Goal: Check status: Check status

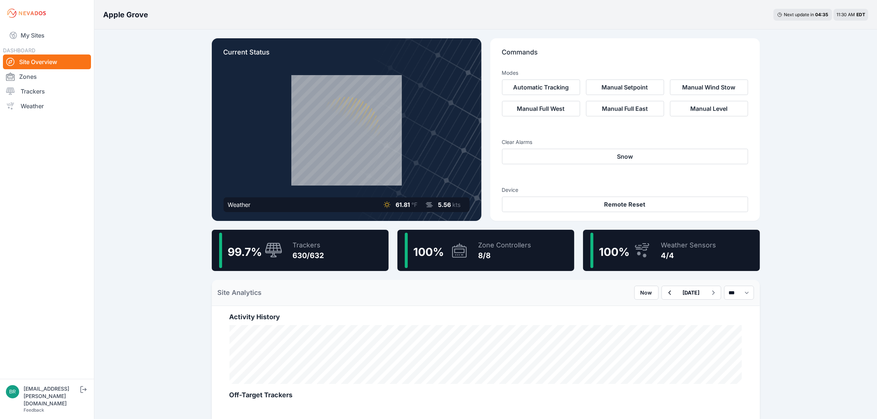
click at [284, 258] on div "99.7 % Trackers 630/632" at bounding box center [300, 250] width 177 height 41
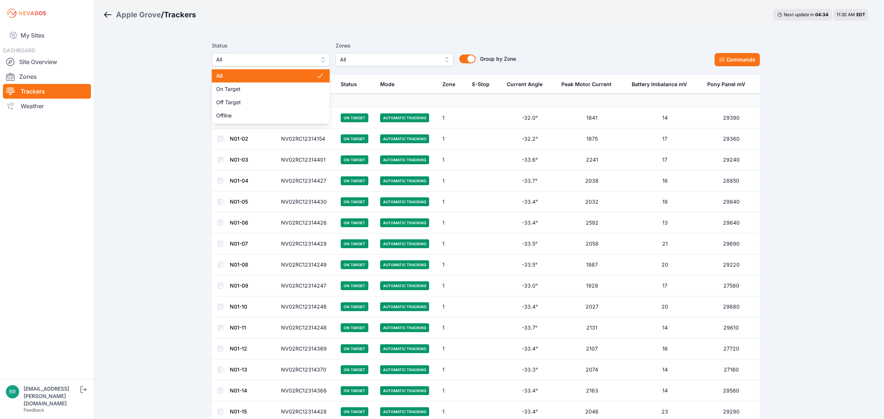
click at [238, 55] on span "All" at bounding box center [265, 59] width 99 height 9
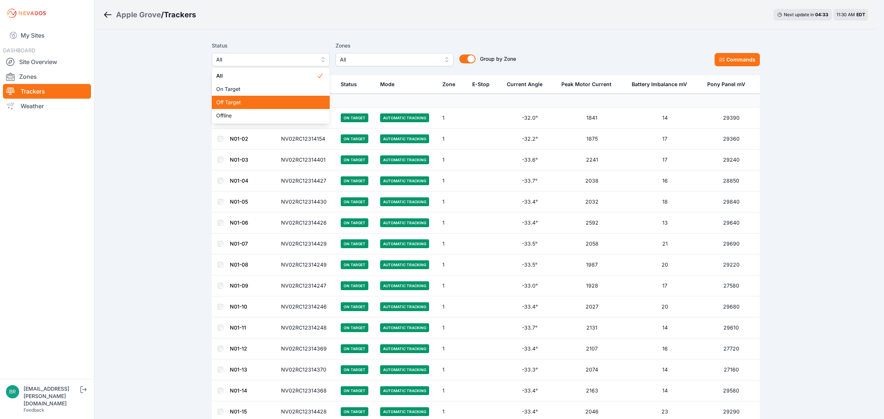
click at [248, 101] on span "Off Target" at bounding box center [266, 102] width 100 height 7
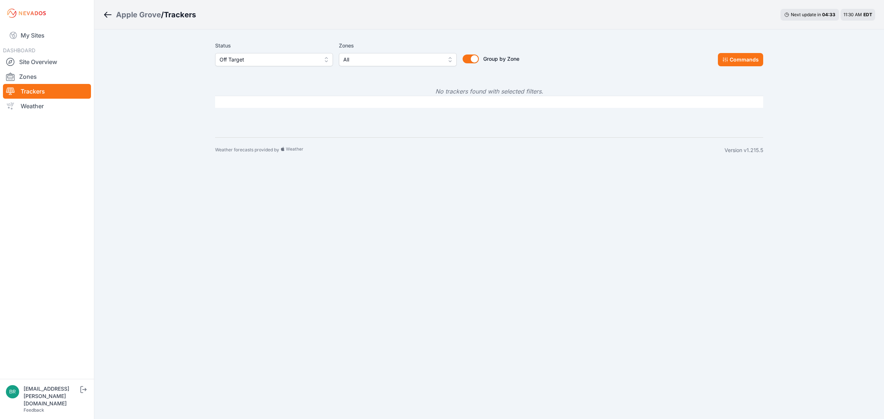
click at [257, 59] on span "Off Target" at bounding box center [269, 59] width 99 height 9
click at [254, 109] on div "Offline" at bounding box center [274, 115] width 118 height 13
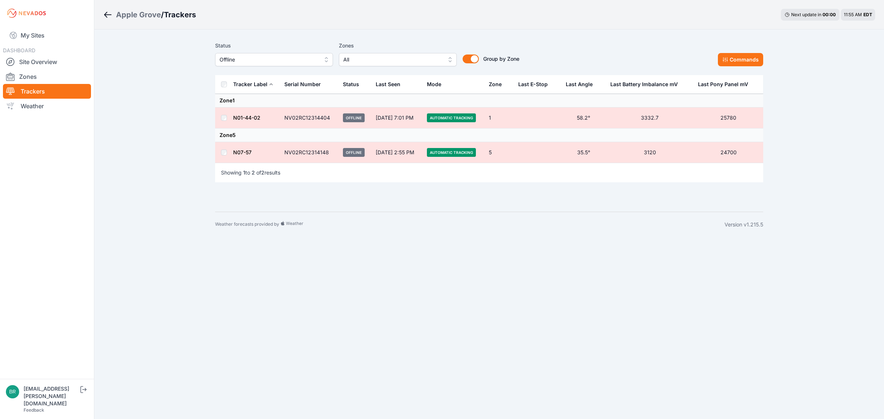
click at [245, 113] on td "N01-44-02" at bounding box center [256, 118] width 47 height 21
click at [251, 121] on link "N01-44-02" at bounding box center [246, 118] width 27 height 6
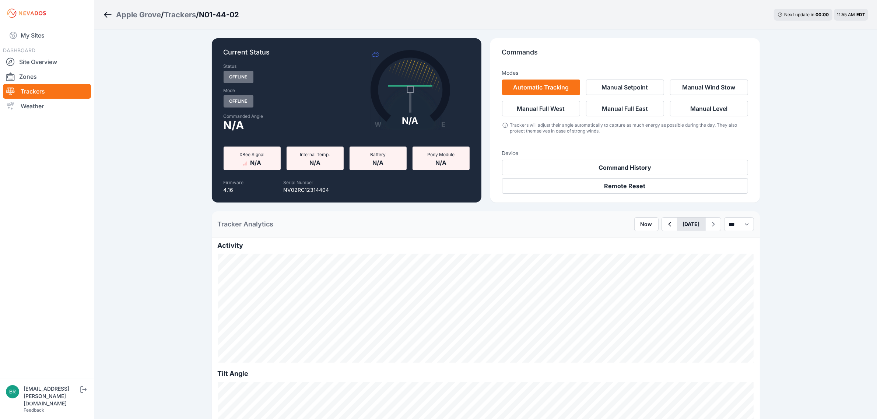
click at [677, 221] on button "[DATE]" at bounding box center [691, 224] width 29 height 13
click at [653, 244] on button "Previous Month" at bounding box center [659, 242] width 12 height 12
click at [691, 282] on div "10" at bounding box center [696, 277] width 10 height 10
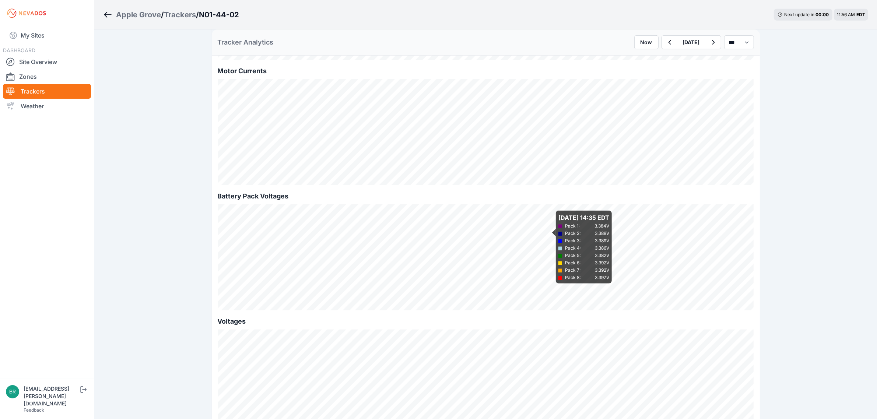
scroll to position [551, 0]
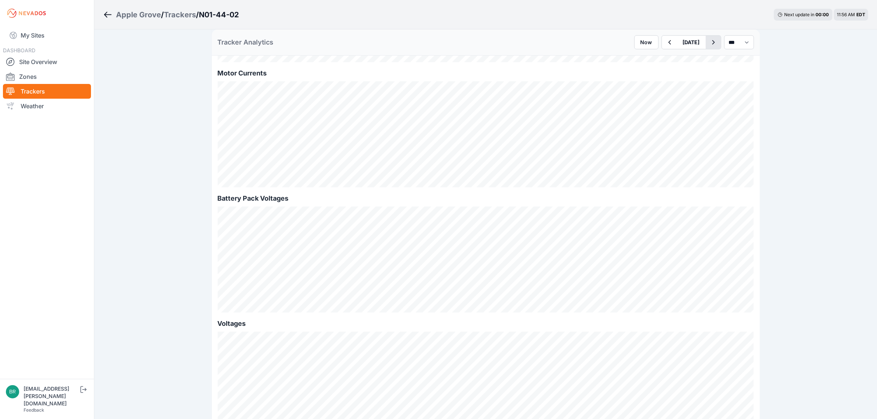
click at [709, 45] on icon "button" at bounding box center [713, 42] width 9 height 9
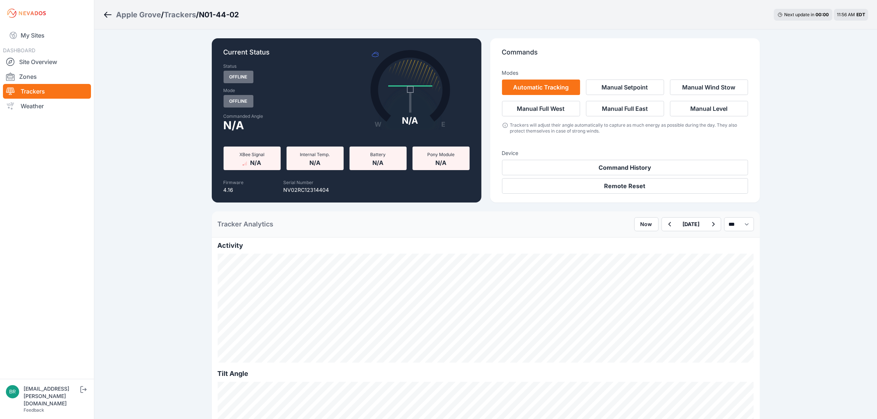
click at [193, 16] on div "Trackers" at bounding box center [180, 15] width 32 height 10
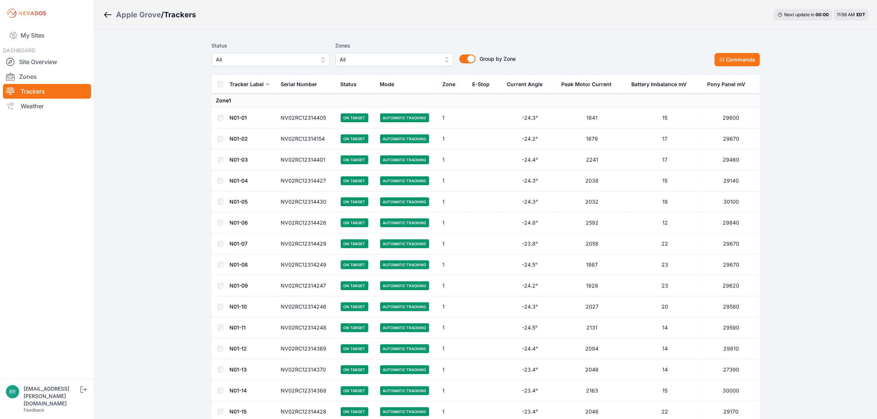
click at [144, 18] on div "Apple Grove" at bounding box center [138, 15] width 45 height 10
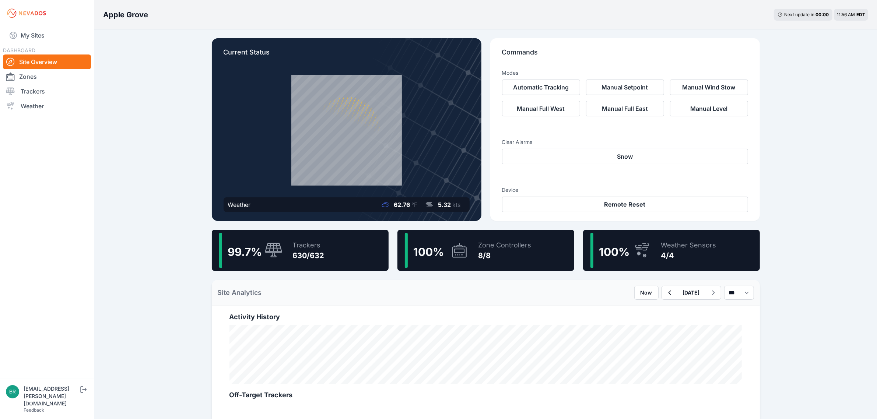
click at [338, 264] on div "99.7 % Trackers 630/632" at bounding box center [300, 250] width 177 height 41
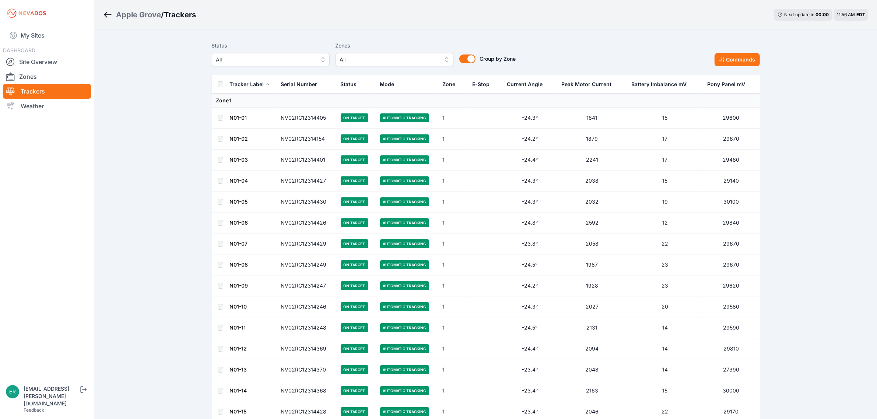
click at [255, 61] on span "All" at bounding box center [265, 59] width 99 height 9
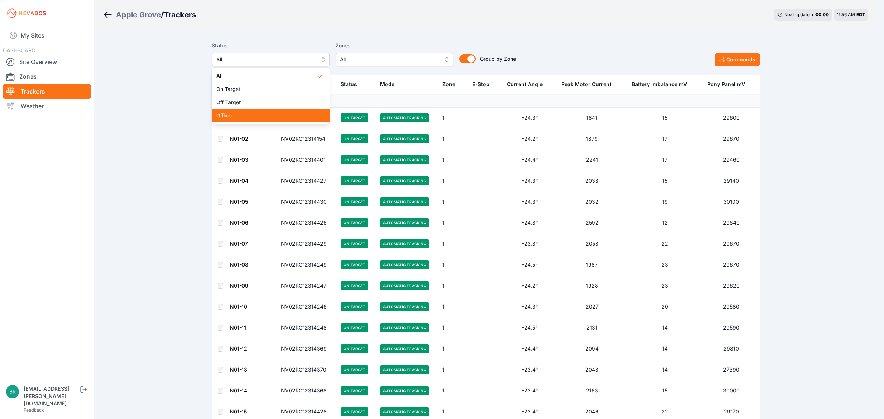
click at [255, 115] on span "Offline" at bounding box center [266, 115] width 100 height 7
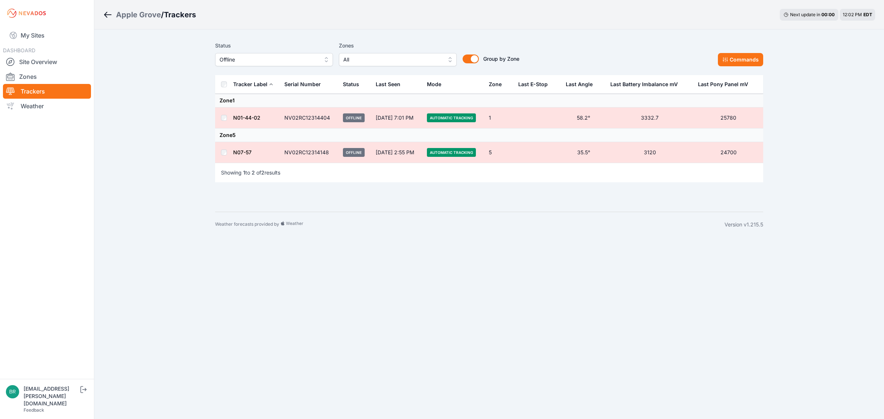
click at [647, 368] on body "My Sites DASHBOARD Site Overview Zones Trackers Weather [EMAIL_ADDRESS][PERSON_…" at bounding box center [442, 209] width 884 height 419
click at [51, 29] on link "My Sites" at bounding box center [47, 36] width 88 height 18
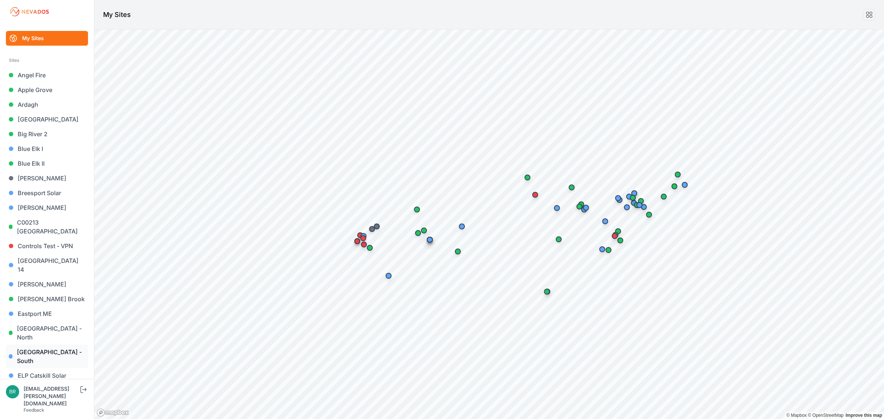
click at [65, 345] on link "[GEOGRAPHIC_DATA] - South" at bounding box center [47, 357] width 82 height 24
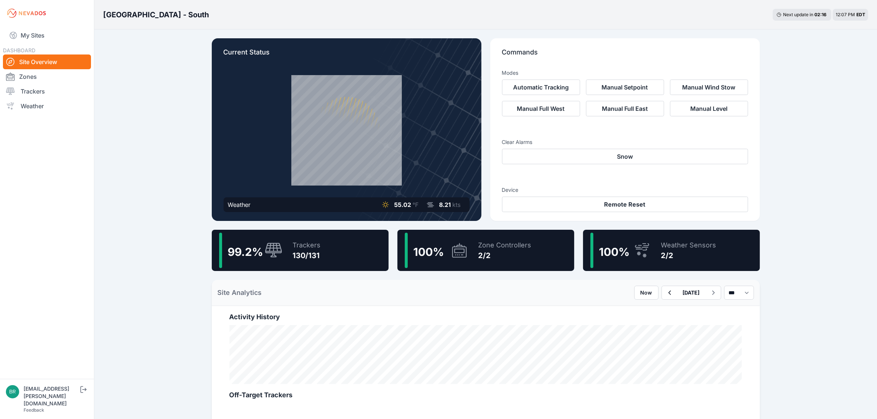
click at [323, 240] on div "99.2 % Trackers 130/131" at bounding box center [300, 250] width 177 height 41
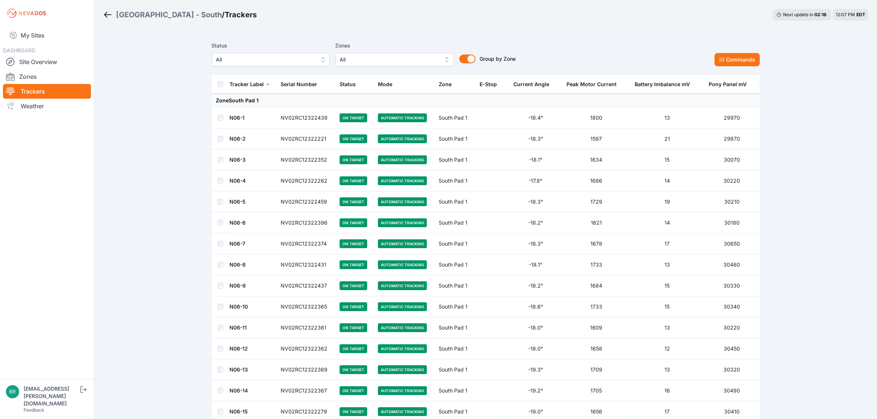
click at [286, 57] on span "All" at bounding box center [265, 59] width 99 height 9
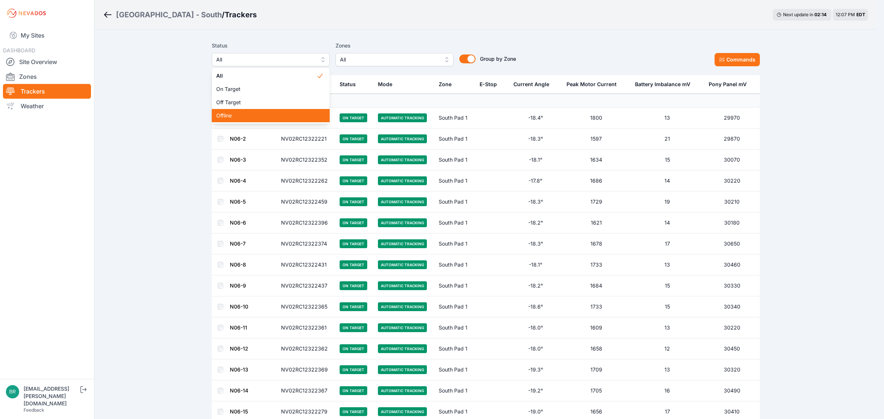
click at [265, 115] on span "Offline" at bounding box center [266, 115] width 100 height 7
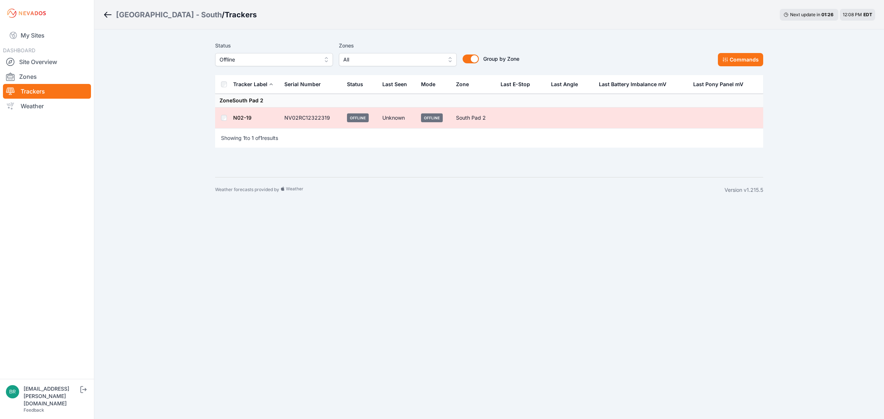
click at [265, 52] on div "Status Offline" at bounding box center [274, 53] width 118 height 25
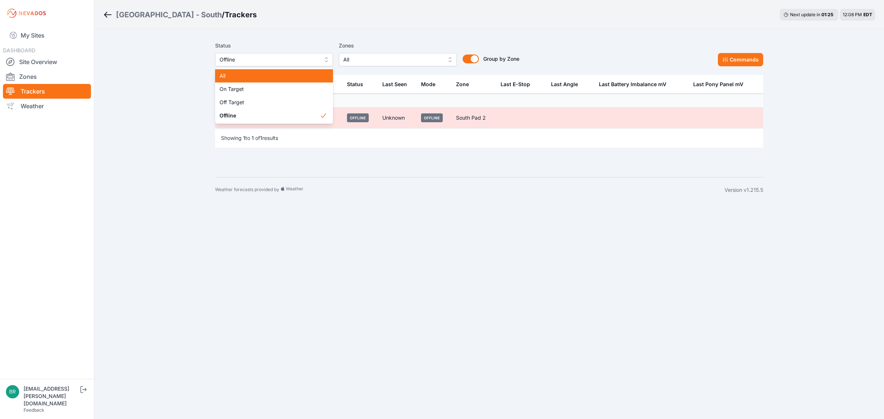
click at [253, 80] on span "All" at bounding box center [270, 75] width 100 height 7
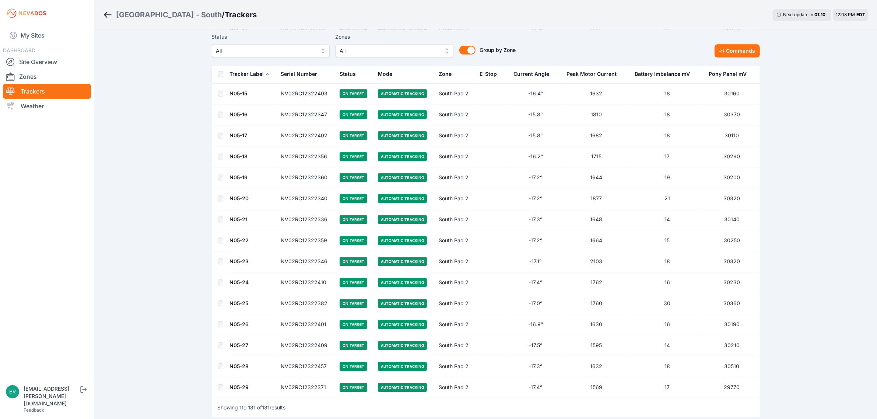
scroll to position [2538, 0]
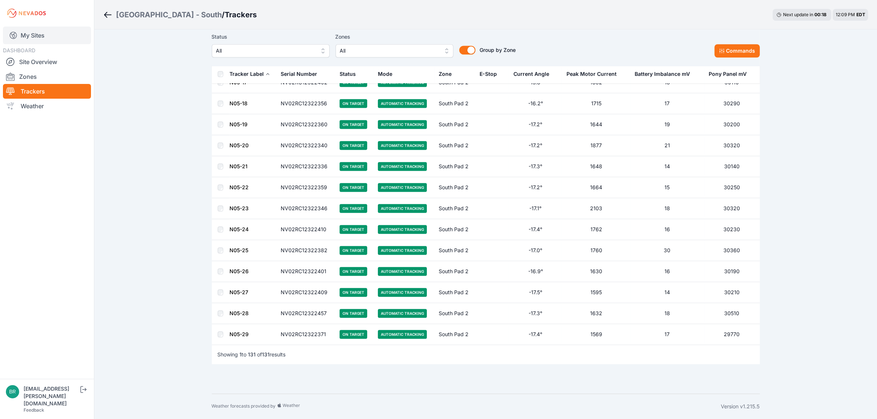
click at [46, 35] on link "My Sites" at bounding box center [47, 36] width 88 height 18
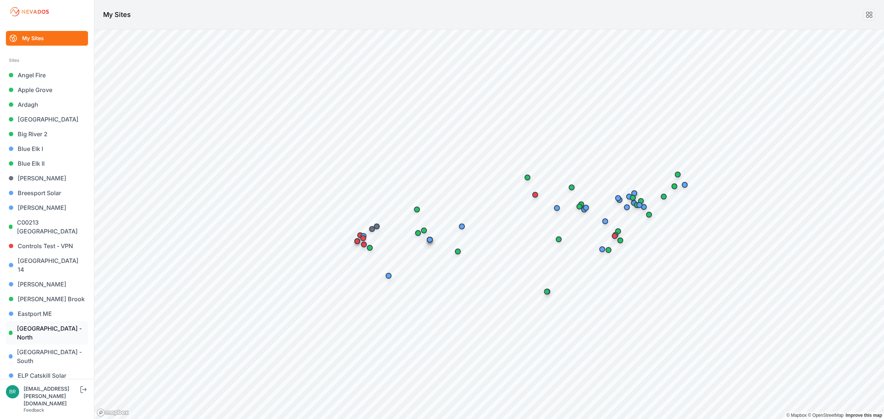
click at [51, 322] on link "[GEOGRAPHIC_DATA] - North" at bounding box center [47, 333] width 82 height 24
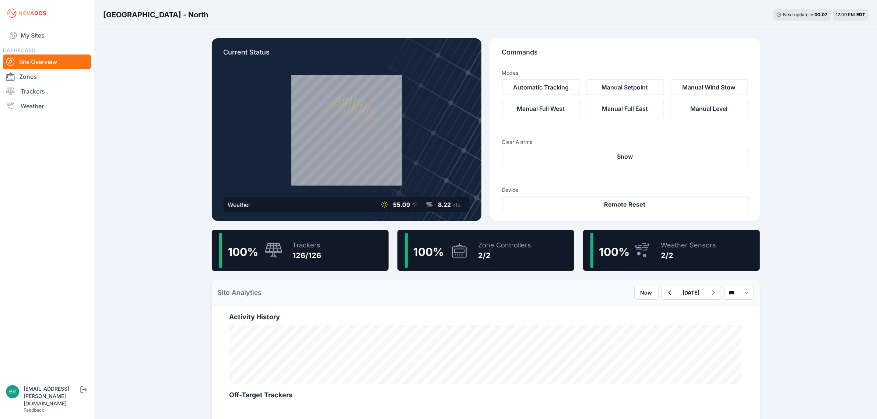
click at [313, 247] on div "Trackers" at bounding box center [307, 245] width 29 height 10
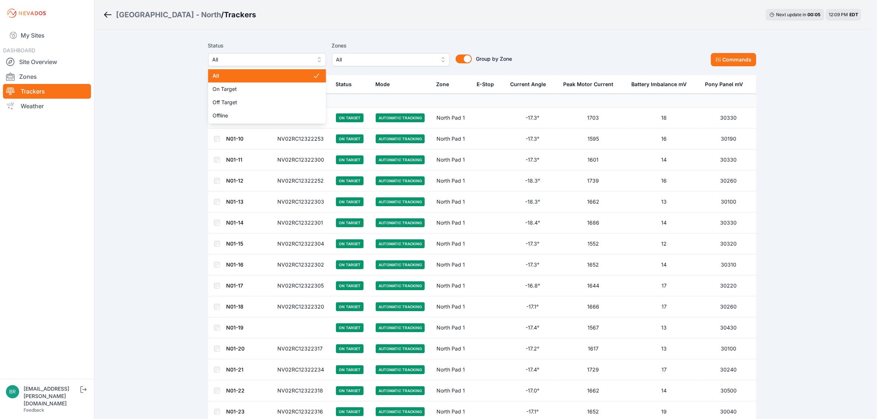
click at [281, 62] on span "All" at bounding box center [262, 59] width 99 height 9
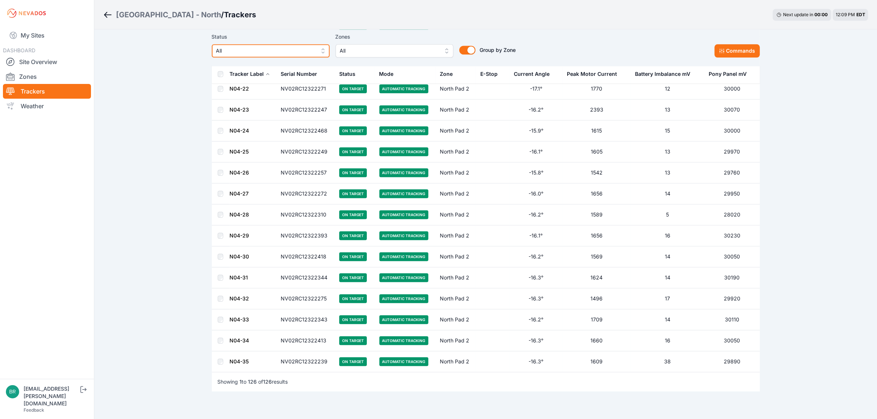
scroll to position [2433, 0]
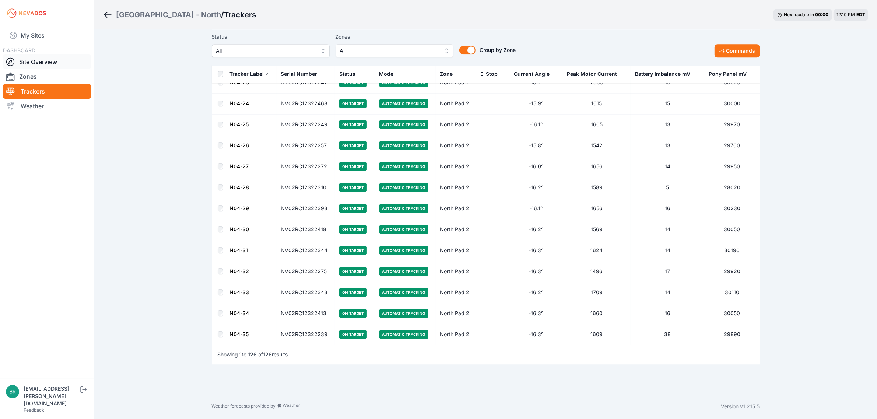
click at [42, 65] on link "Site Overview" at bounding box center [47, 62] width 88 height 15
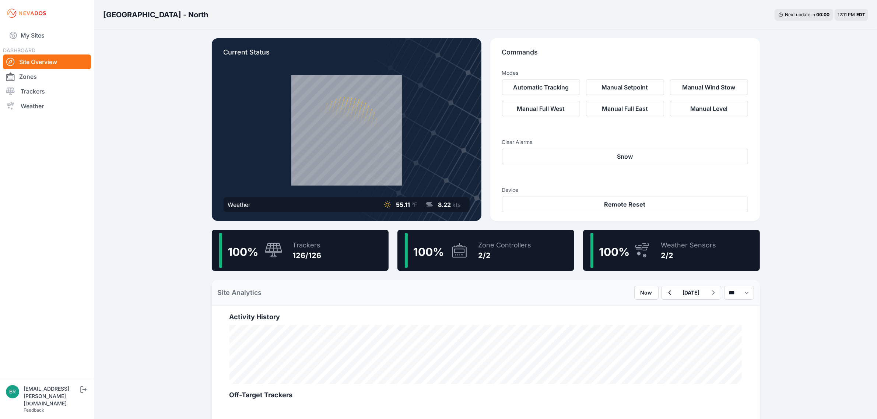
click at [259, 21] on div "[GEOGRAPHIC_DATA] - North Next update in 00 : 00 12:11 PM EDT" at bounding box center [485, 14] width 783 height 29
click at [51, 59] on link "Site Overview" at bounding box center [47, 62] width 88 height 15
click at [65, 31] on link "My Sites" at bounding box center [47, 36] width 88 height 18
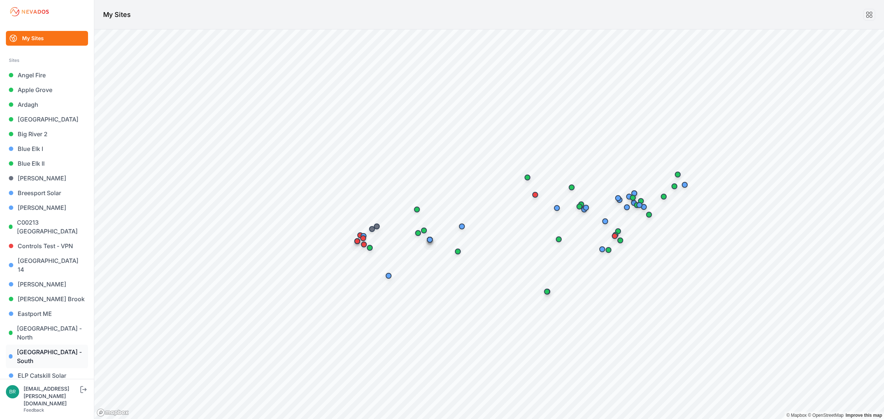
click at [55, 345] on link "[GEOGRAPHIC_DATA] - South" at bounding box center [47, 357] width 82 height 24
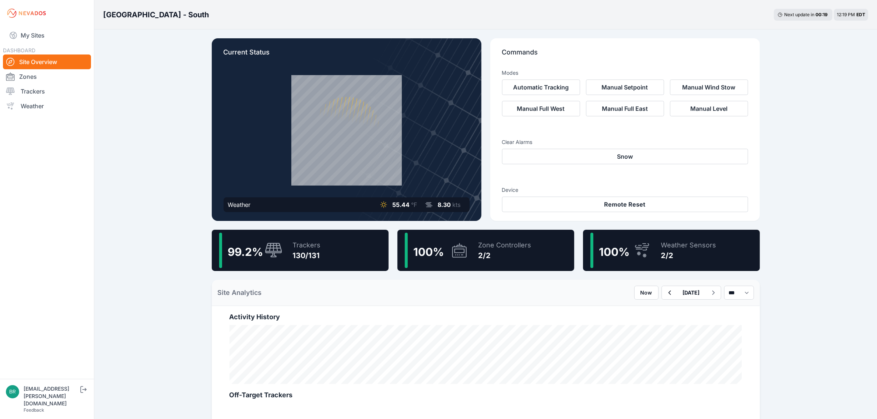
click at [314, 240] on div "Trackers 130/131" at bounding box center [303, 250] width 35 height 35
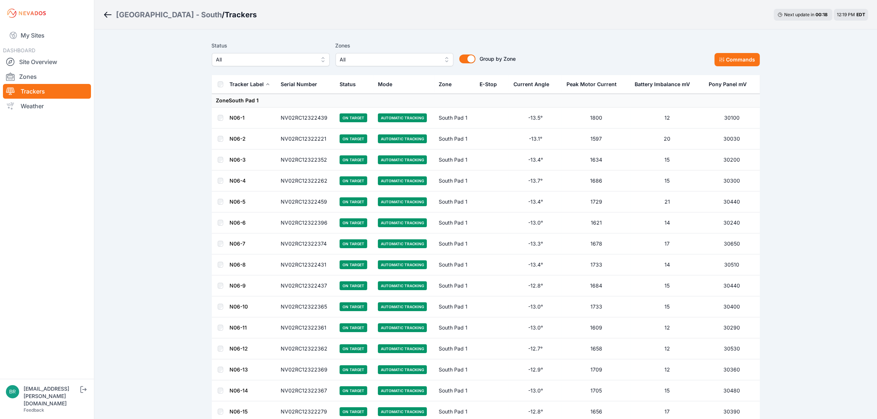
click at [279, 64] on button "All" at bounding box center [271, 59] width 118 height 13
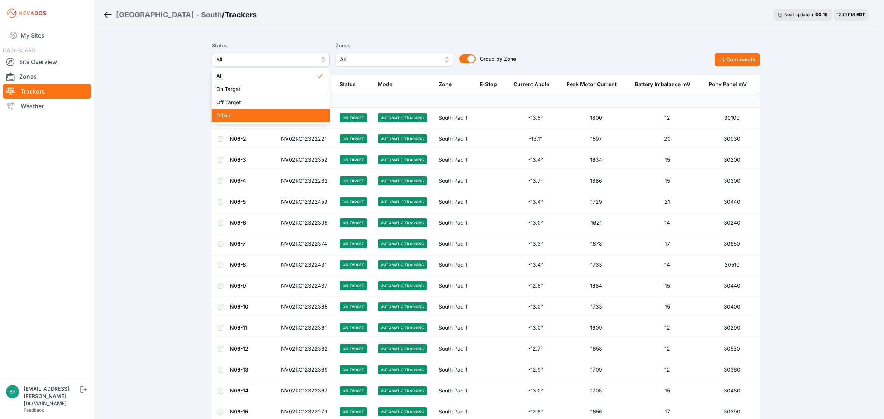
click at [226, 121] on div "Offline" at bounding box center [271, 115] width 118 height 13
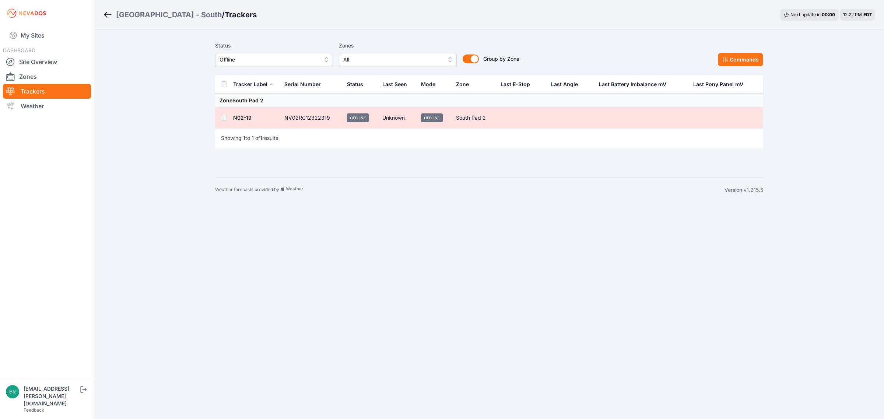
click at [273, 62] on span "Offline" at bounding box center [269, 59] width 99 height 9
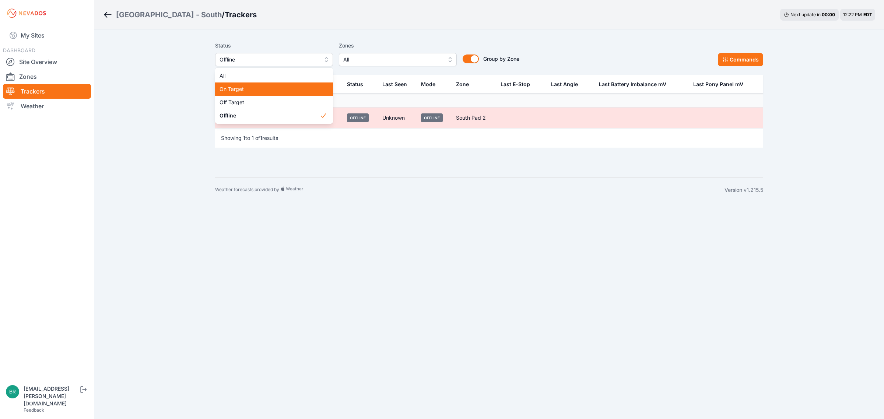
click at [263, 90] on span "On Target" at bounding box center [270, 88] width 100 height 7
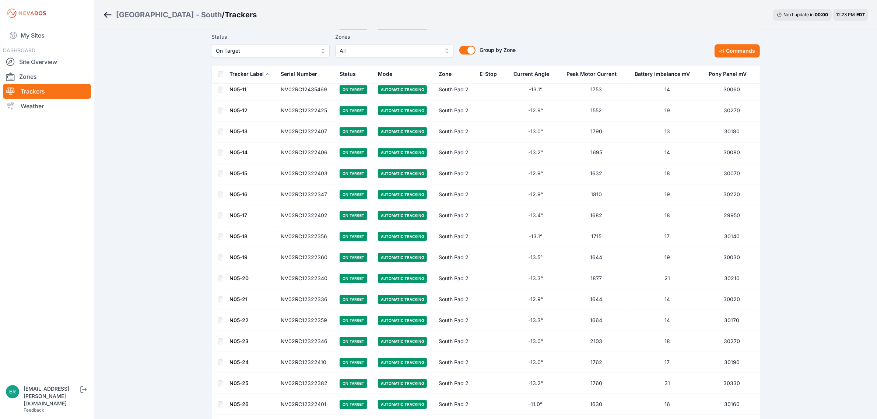
scroll to position [2518, 0]
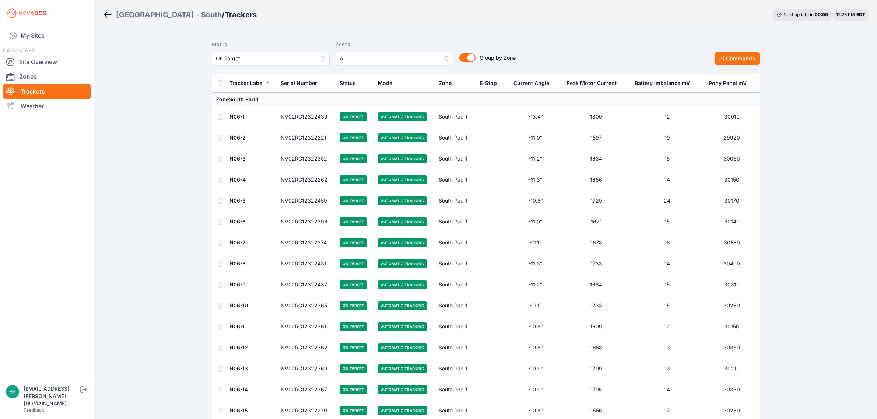
scroll to position [0, 0]
